Goal: Information Seeking & Learning: Check status

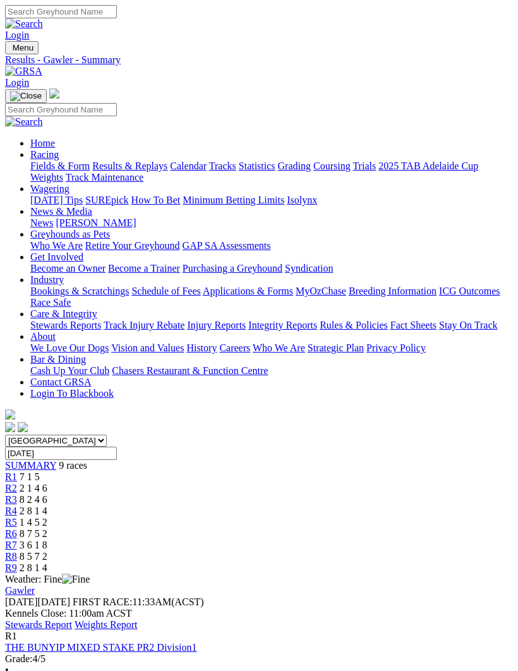
click at [137, 171] on link "Results & Replays" at bounding box center [129, 165] width 75 height 11
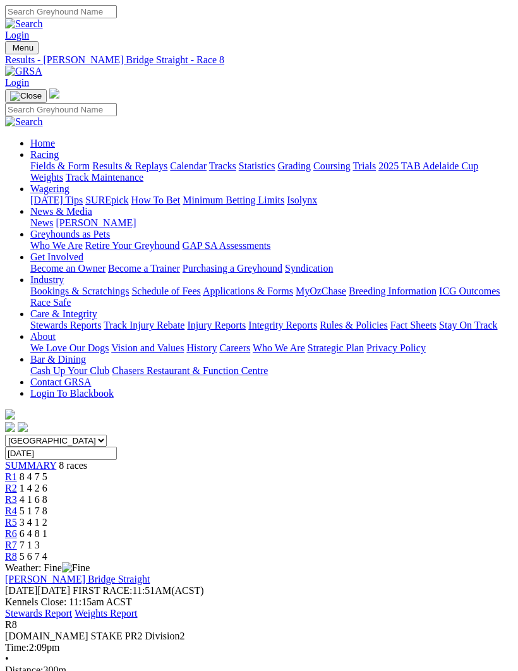
click at [50, 460] on span "SUMMARY" at bounding box center [30, 465] width 51 height 11
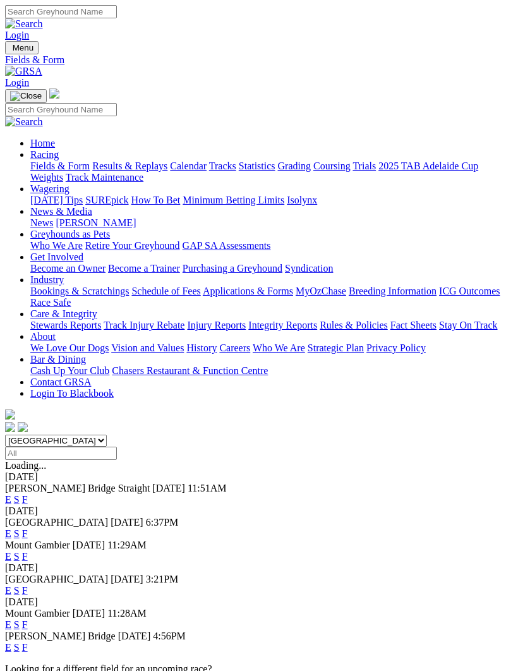
click at [28, 528] on link "F" at bounding box center [25, 533] width 6 height 11
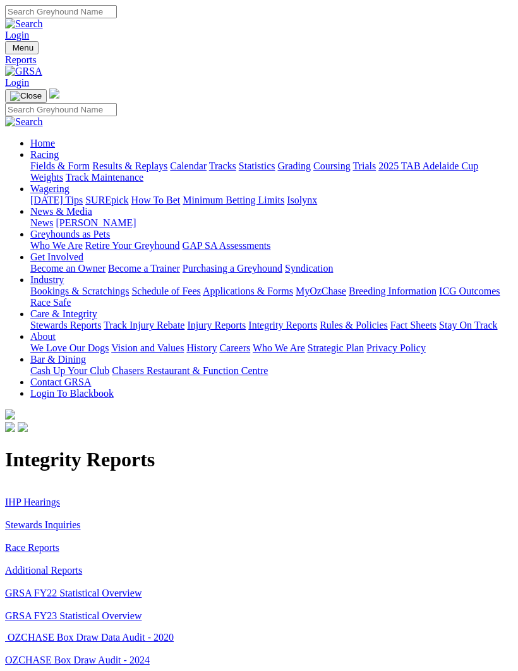
click at [50, 496] on link "IHP Hearings" at bounding box center [32, 501] width 55 height 11
click at [73, 519] on link "Stewards Inquiries" at bounding box center [43, 524] width 76 height 11
